Goal: Transaction & Acquisition: Book appointment/travel/reservation

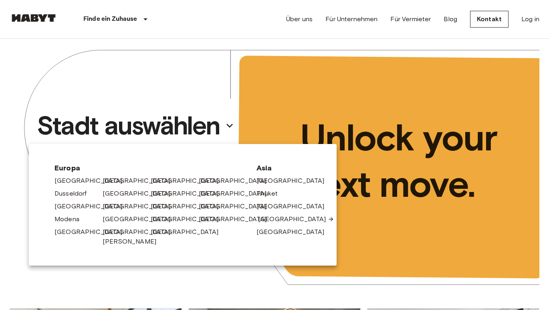
click at [261, 221] on link "[GEOGRAPHIC_DATA]" at bounding box center [296, 220] width 76 height 10
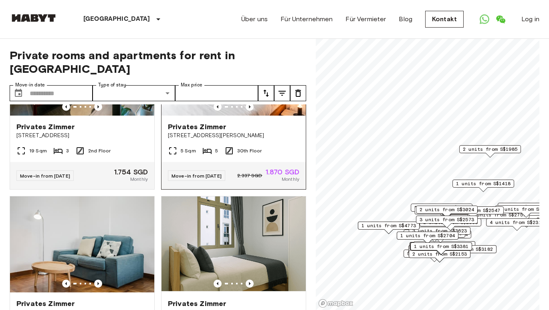
scroll to position [92, 0]
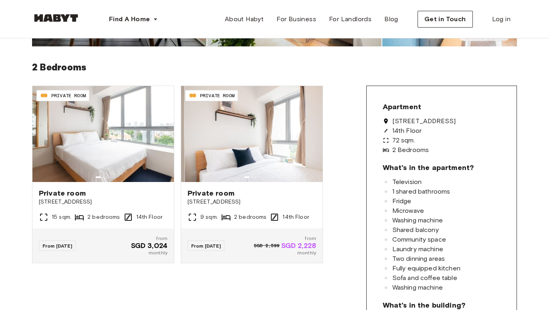
scroll to position [188, 0]
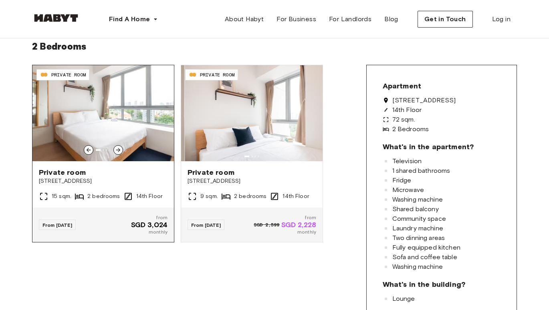
click at [155, 113] on img at bounding box center [102, 113] width 141 height 96
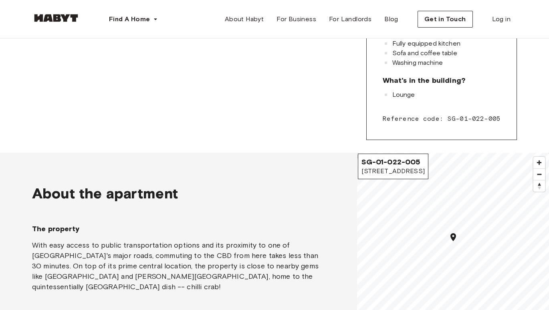
scroll to position [392, 0]
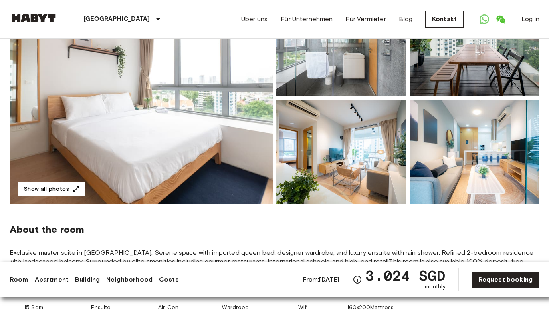
scroll to position [109, 0]
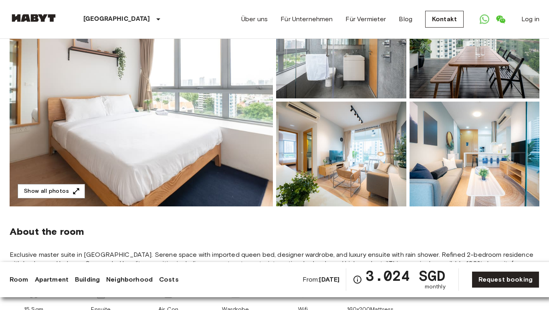
click at [326, 66] on img at bounding box center [341, 46] width 130 height 105
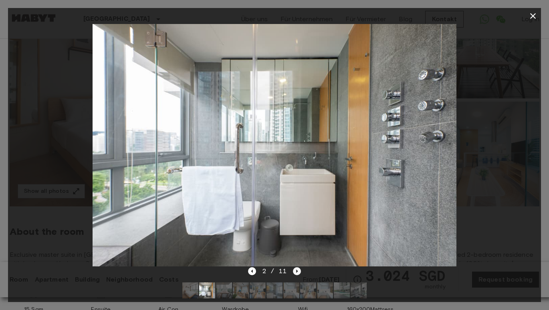
click at [298, 272] on icon "Next image" at bounding box center [297, 272] width 8 height 8
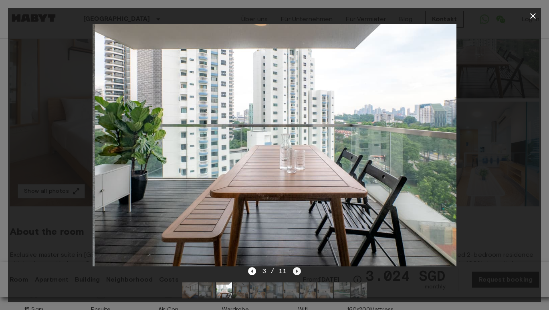
click at [298, 272] on icon "Next image" at bounding box center [297, 272] width 8 height 8
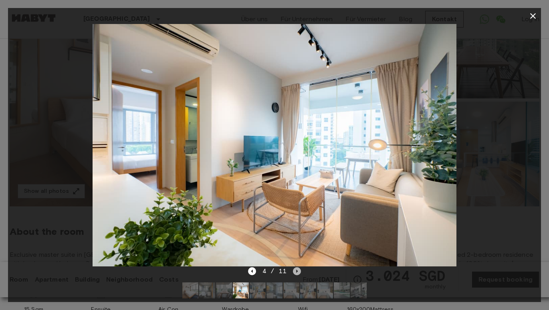
click at [298, 272] on icon "Next image" at bounding box center [297, 272] width 8 height 8
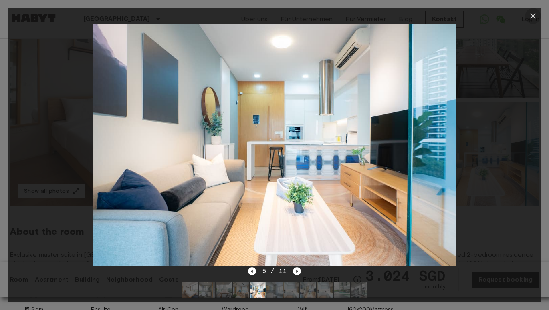
click at [532, 17] on icon "button" at bounding box center [533, 16] width 6 height 6
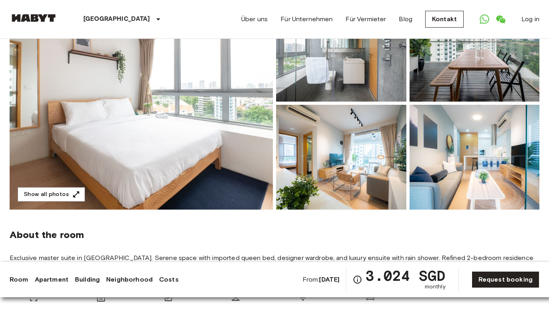
scroll to position [102, 0]
